Goal: Information Seeking & Learning: Learn about a topic

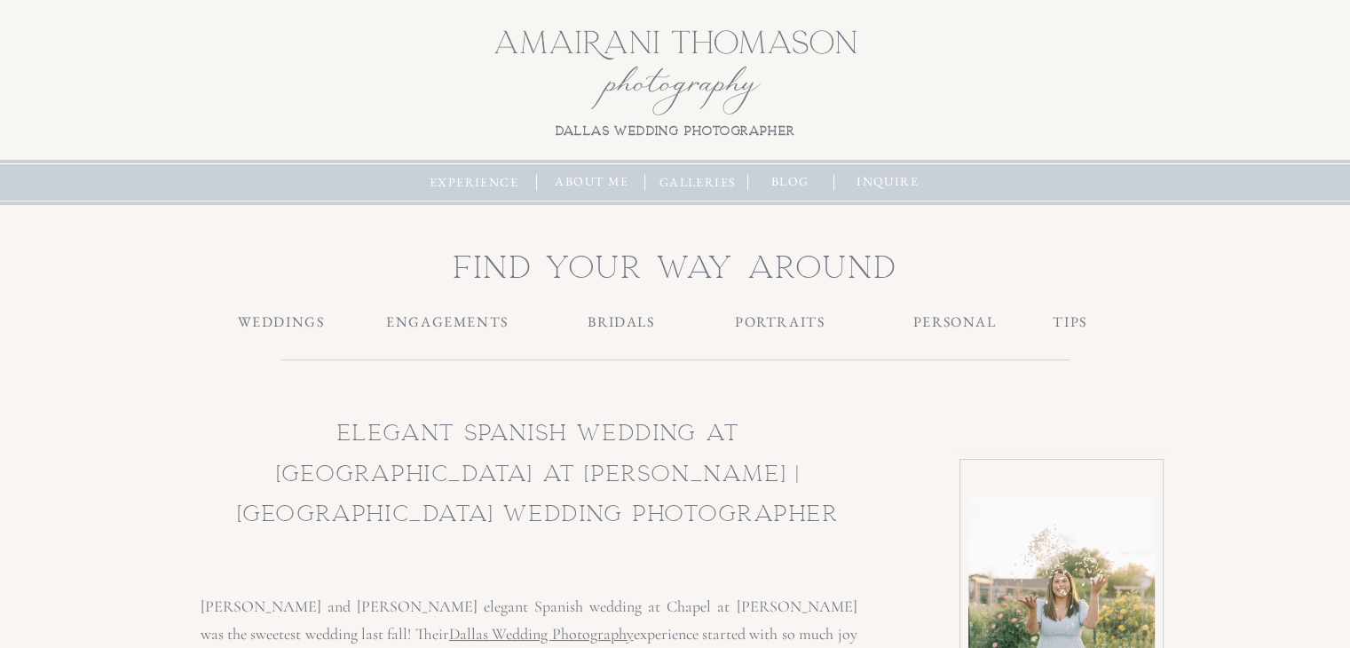
click at [267, 320] on h3 "WEDDINGS" at bounding box center [281, 320] width 112 height 19
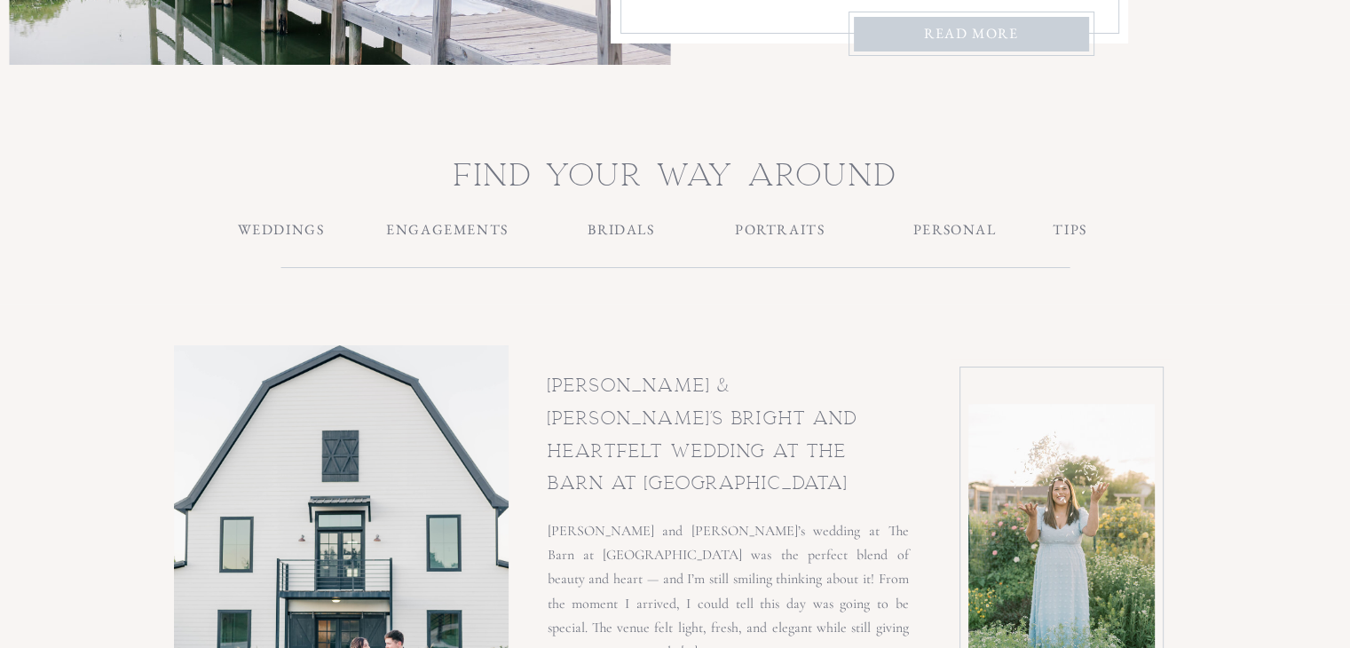
scroll to position [621, 0]
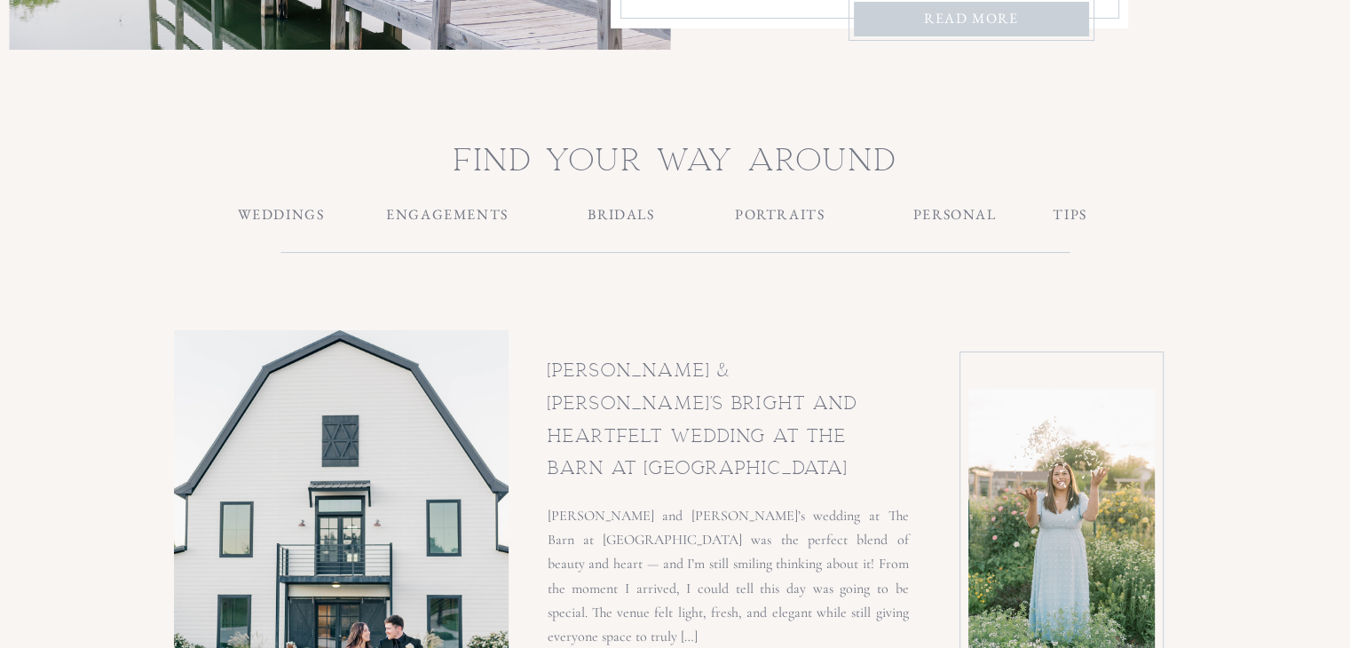
click at [1076, 217] on h3 "TIPS" at bounding box center [1069, 213] width 177 height 19
